Goal: Transaction & Acquisition: Purchase product/service

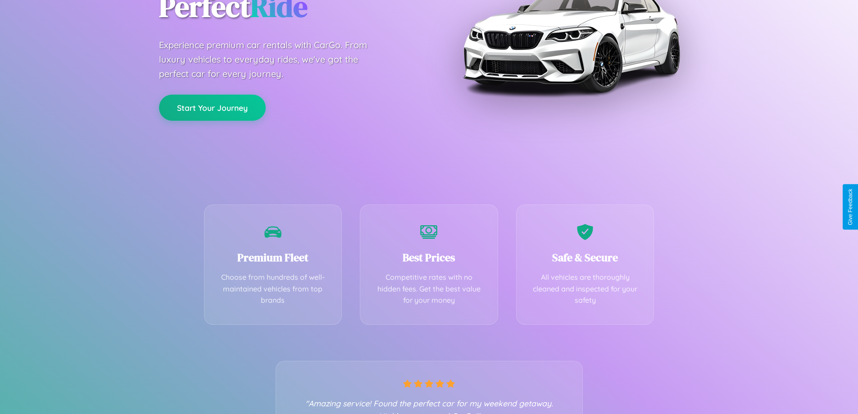
scroll to position [177, 0]
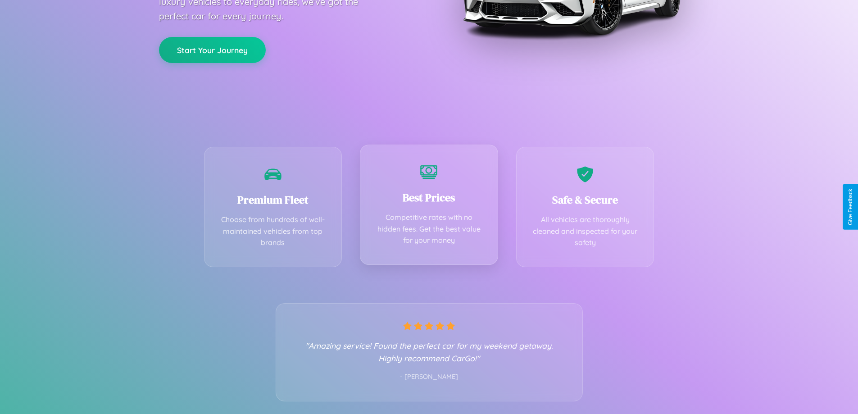
click at [429, 207] on div "Best Prices Competitive rates with no hidden fees. Get the best value for your …" at bounding box center [429, 205] width 138 height 120
click at [212, 49] on button "Start Your Journey" at bounding box center [212, 49] width 107 height 26
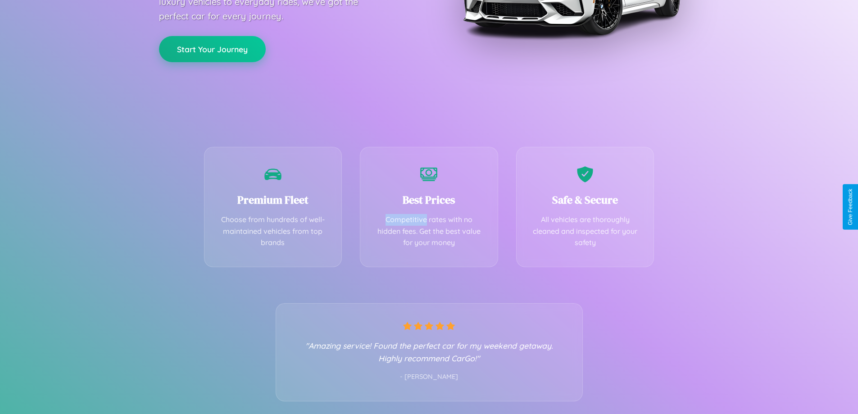
click at [212, 49] on button "Start Your Journey" at bounding box center [212, 49] width 107 height 26
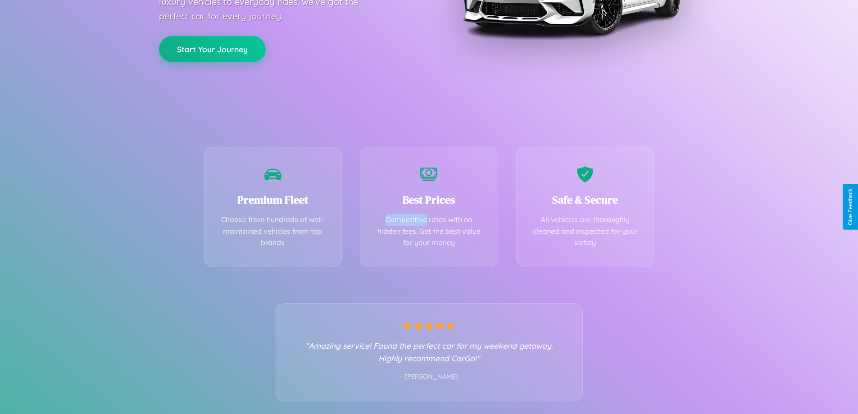
click at [212, 49] on button "Start Your Journey" at bounding box center [212, 49] width 107 height 26
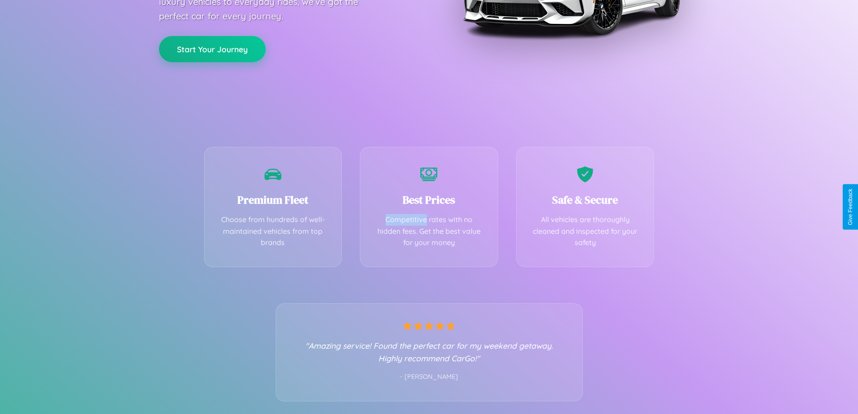
click at [212, 49] on button "Start Your Journey" at bounding box center [212, 49] width 107 height 26
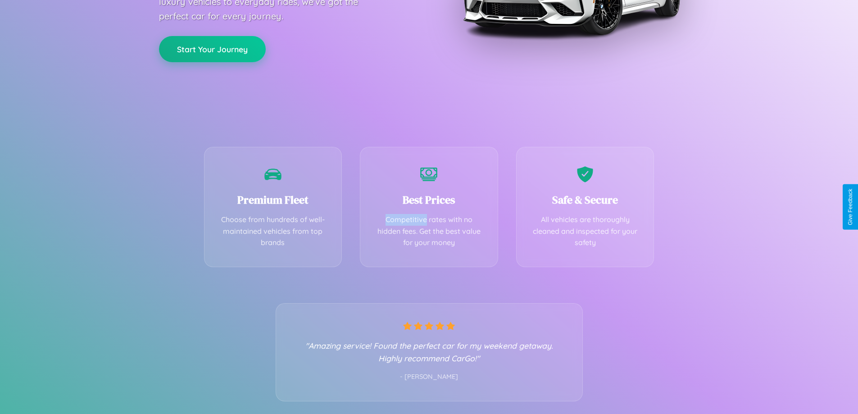
click at [212, 49] on button "Start Your Journey" at bounding box center [212, 49] width 107 height 26
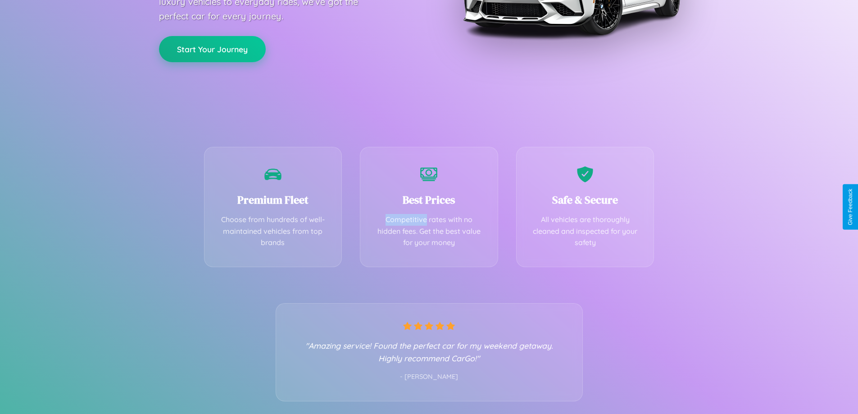
click at [212, 49] on button "Start Your Journey" at bounding box center [212, 49] width 107 height 26
